Goal: Find specific page/section: Find specific page/section

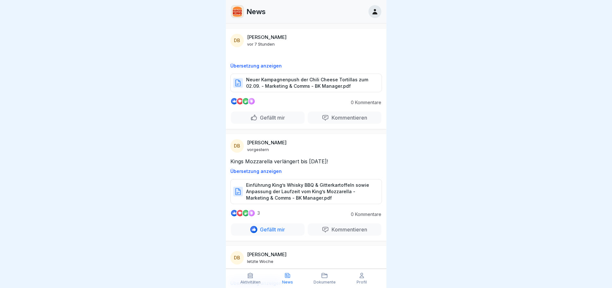
click at [243, 284] on p "Aktivitäten" at bounding box center [250, 282] width 20 height 4
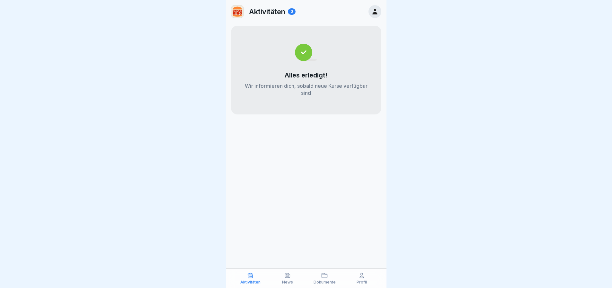
click at [287, 274] on icon at bounding box center [287, 275] width 6 height 6
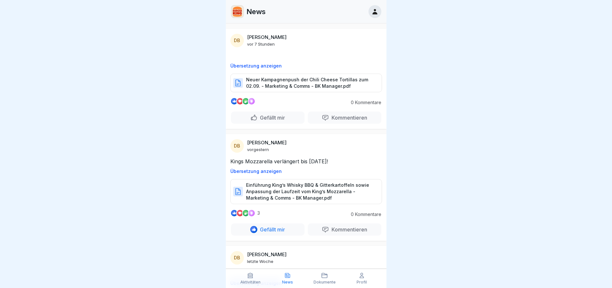
click at [325, 278] on icon at bounding box center [324, 275] width 5 height 4
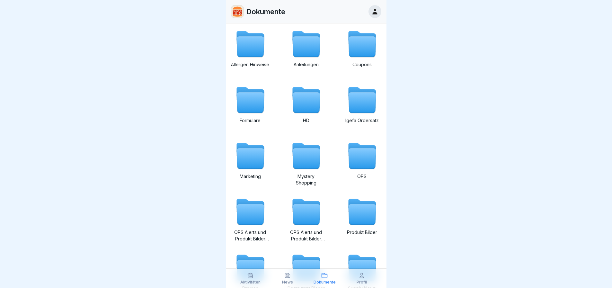
click at [250, 162] on icon at bounding box center [251, 158] width 28 height 21
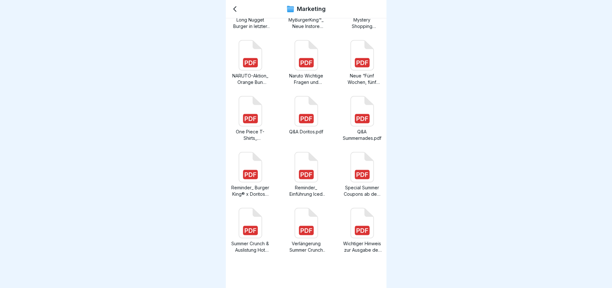
scroll to position [5, 0]
click at [351, 220] on icon at bounding box center [362, 223] width 23 height 30
click at [306, 170] on rect at bounding box center [306, 174] width 15 height 9
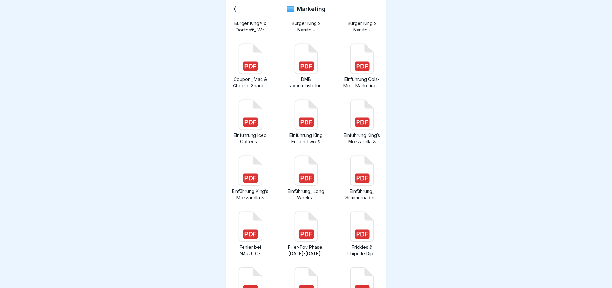
scroll to position [52, 0]
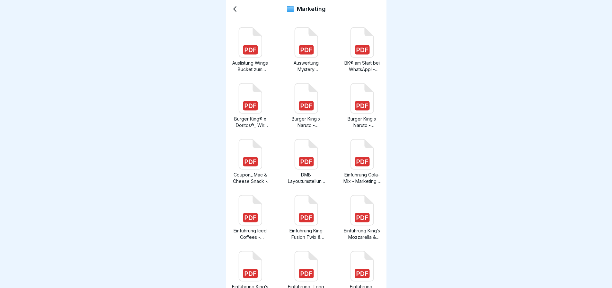
click at [237, 8] on div "Marketing" at bounding box center [306, 9] width 161 height 18
click at [254, 52] on icon at bounding box center [250, 43] width 23 height 30
click at [241, 10] on div "Marketing" at bounding box center [306, 9] width 161 height 18
click at [238, 8] on div "Marketing" at bounding box center [306, 9] width 161 height 18
click at [237, 5] on icon at bounding box center [235, 9] width 8 height 8
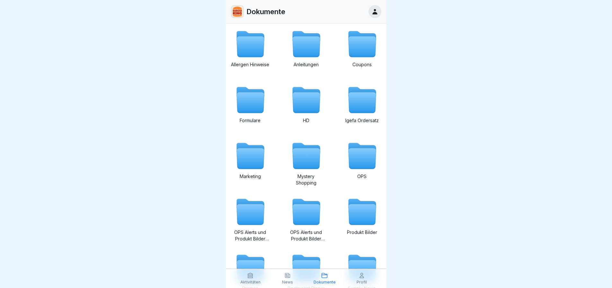
click at [309, 153] on icon at bounding box center [306, 158] width 28 height 21
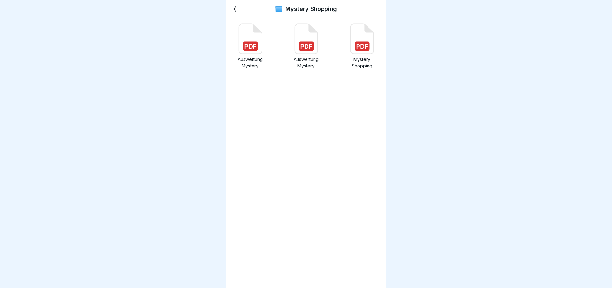
click at [359, 47] on icon at bounding box center [362, 46] width 12 height 4
click at [295, 40] on icon at bounding box center [306, 39] width 23 height 30
click at [249, 35] on icon at bounding box center [250, 39] width 23 height 30
click at [308, 50] on rect at bounding box center [306, 46] width 15 height 9
click at [250, 37] on icon at bounding box center [250, 39] width 23 height 30
